Goal: Task Accomplishment & Management: Manage account settings

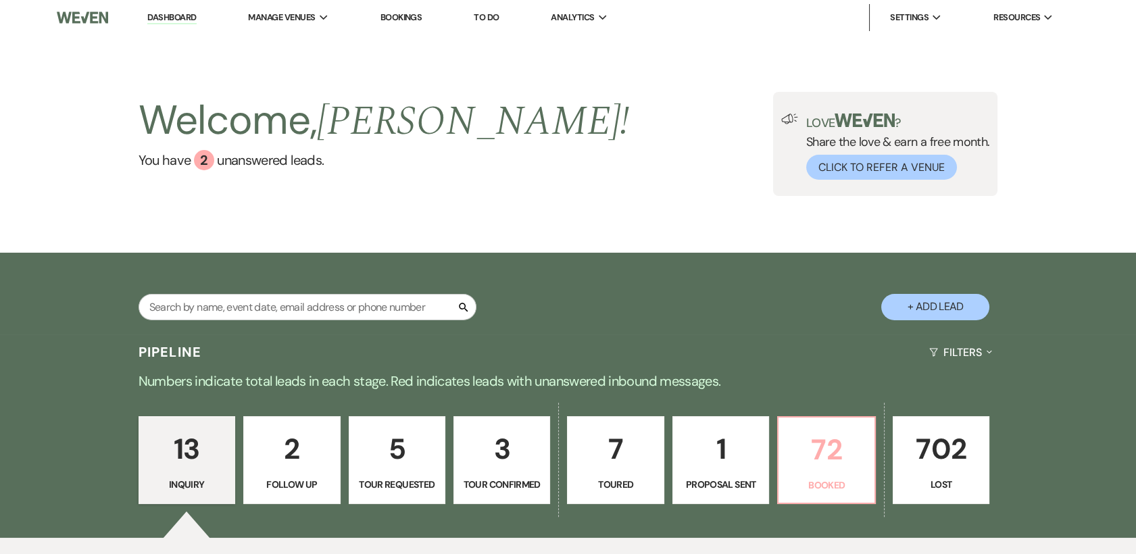
drag, startPoint x: 0, startPoint y: 0, endPoint x: 827, endPoint y: 461, distance: 947.0
click at [827, 461] on p "72" at bounding box center [826, 449] width 79 height 45
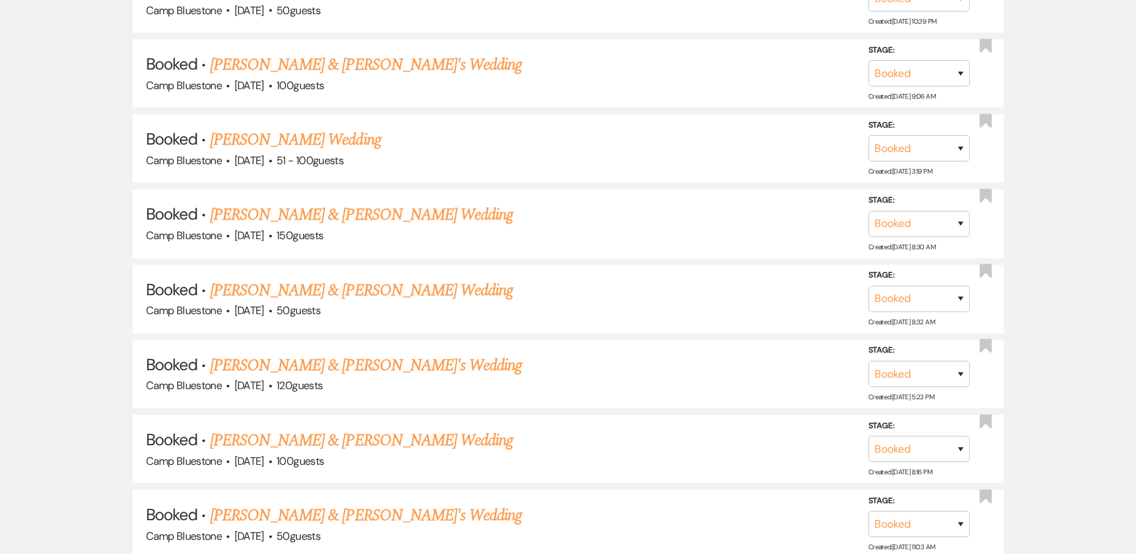
scroll to position [969, 0]
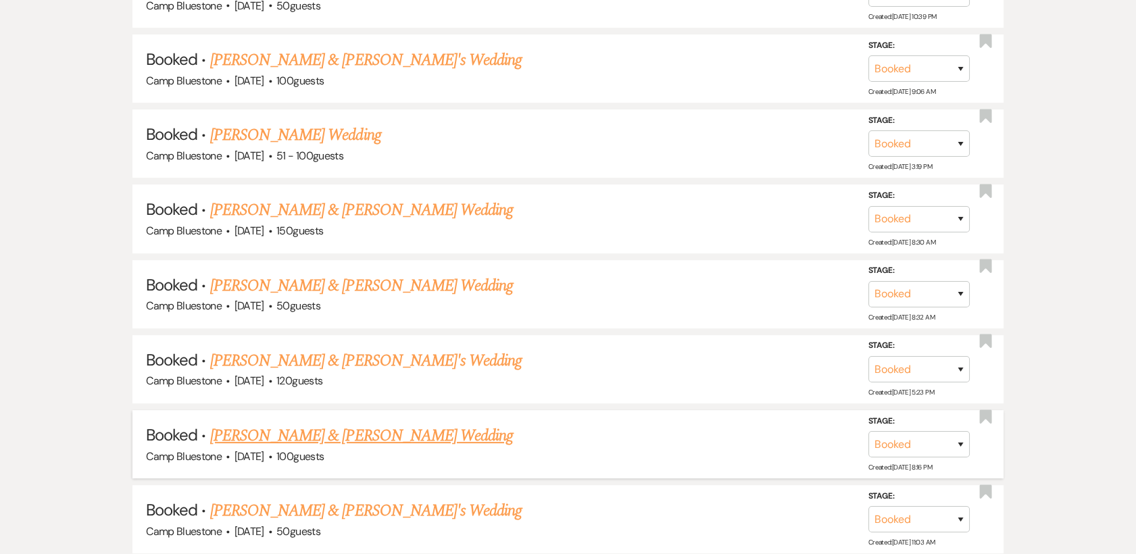
click at [302, 438] on link "[PERSON_NAME] & [PERSON_NAME] Wedding" at bounding box center [361, 436] width 303 height 24
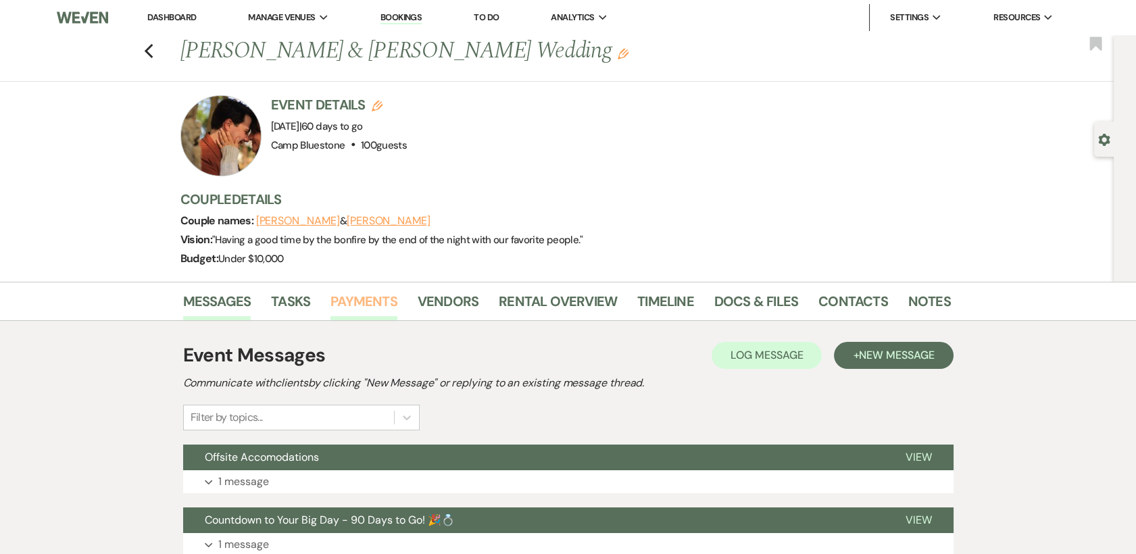
click at [351, 303] on link "Payments" at bounding box center [364, 306] width 67 height 30
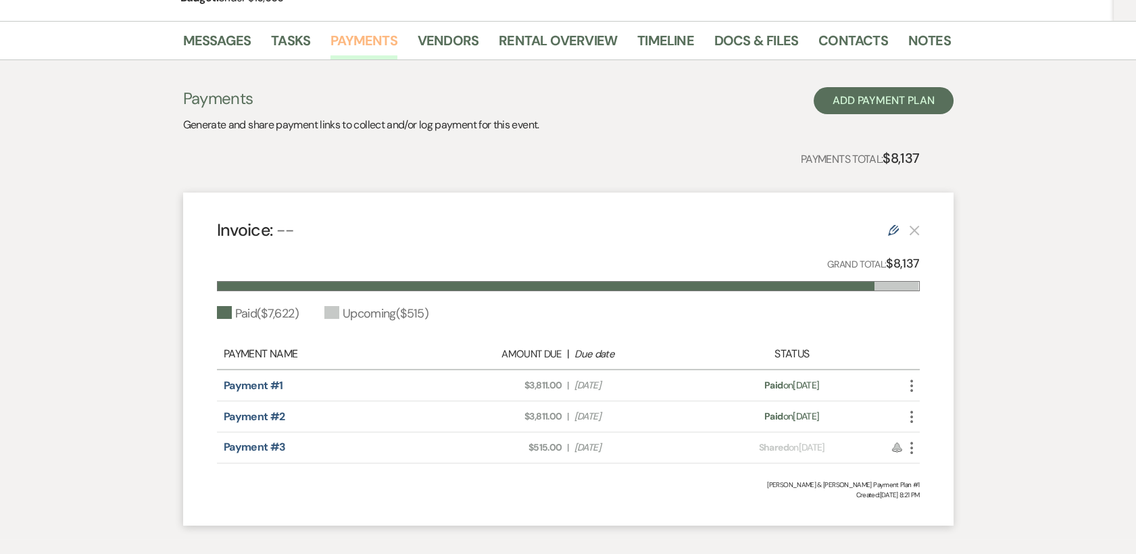
scroll to position [268, 0]
